Goal: Task Accomplishment & Management: Manage account settings

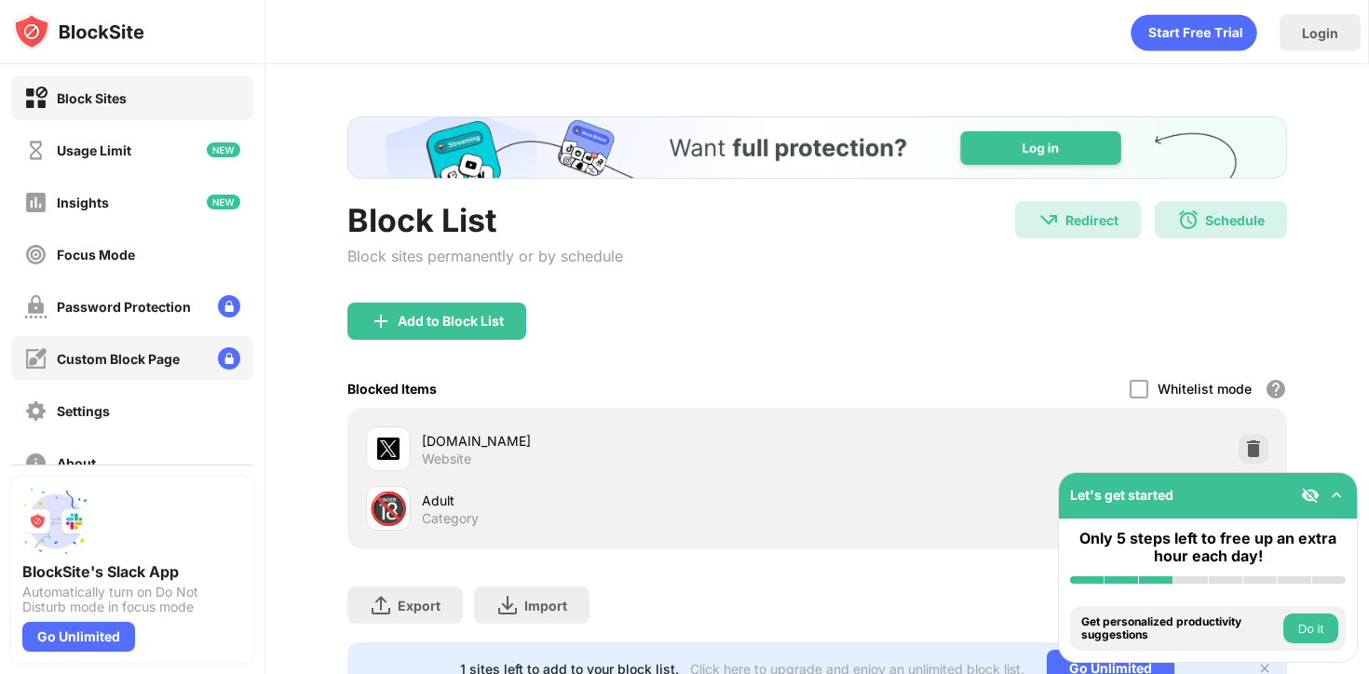
scroll to position [144, 0]
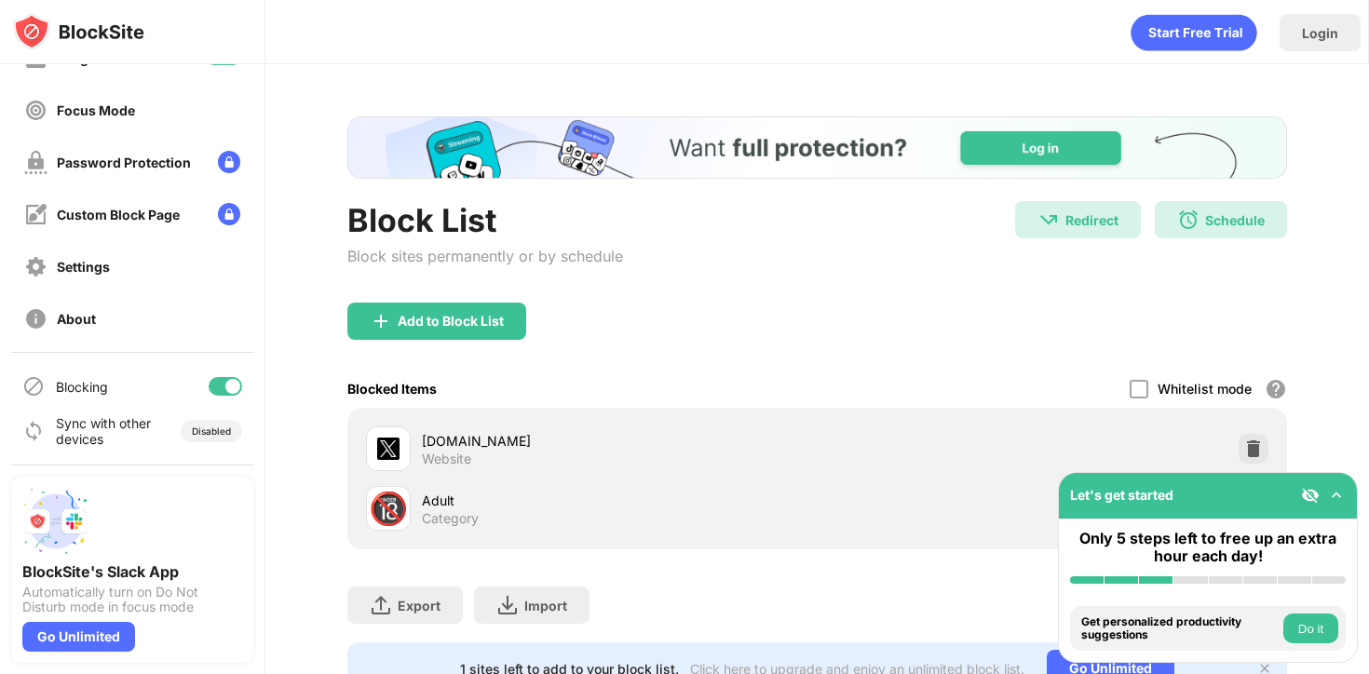
click at [225, 383] on div at bounding box center [226, 386] width 34 height 19
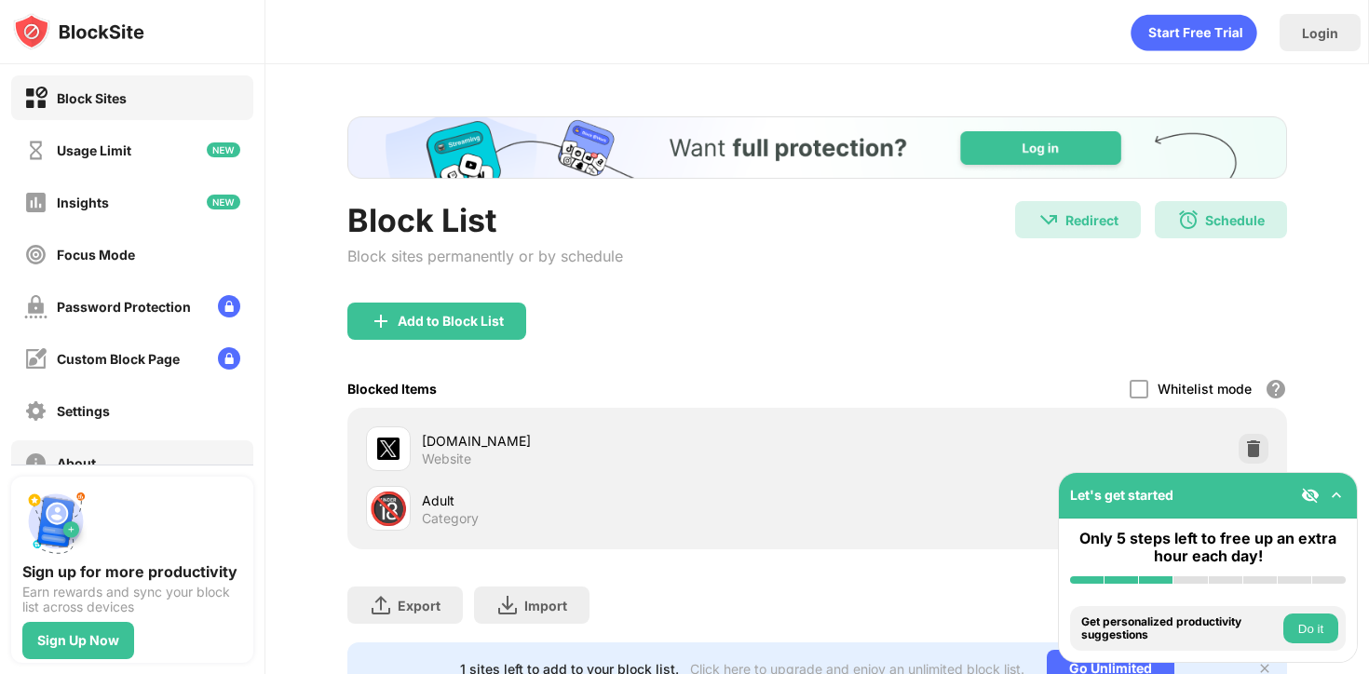
scroll to position [144, 0]
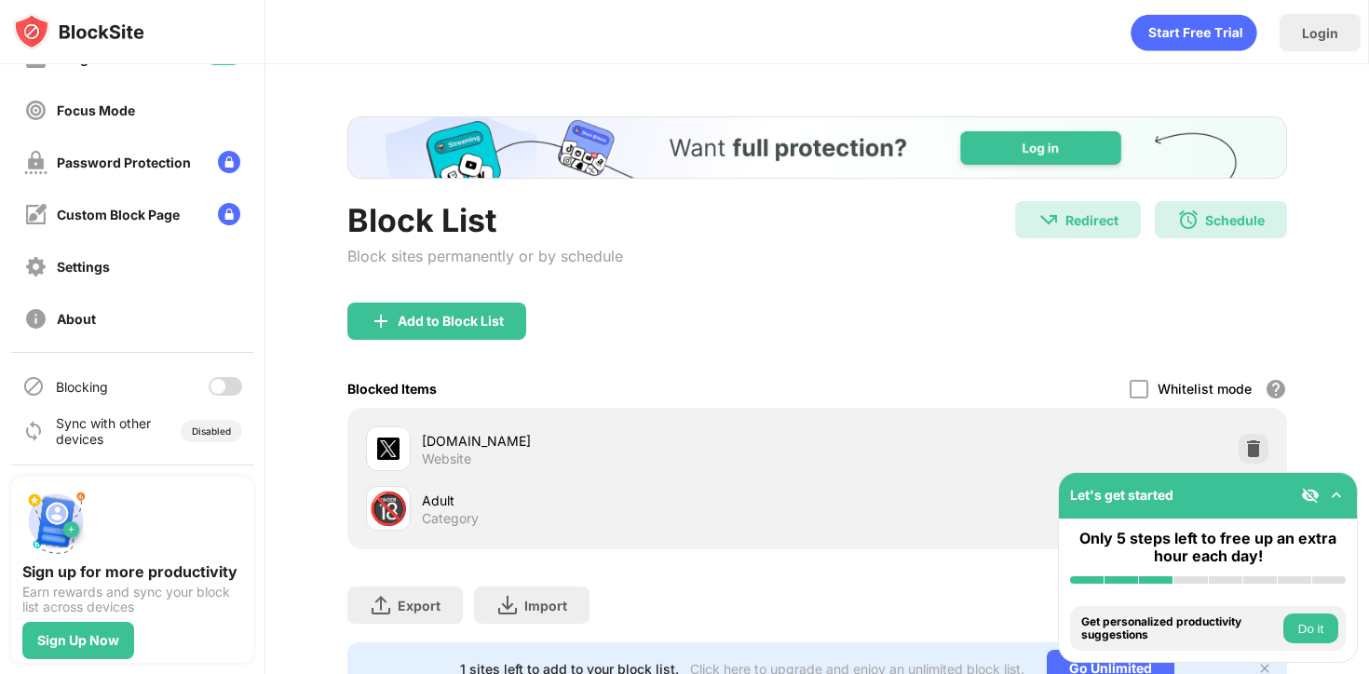
click at [224, 391] on div at bounding box center [226, 386] width 34 height 19
